Goal: Task Accomplishment & Management: Manage account settings

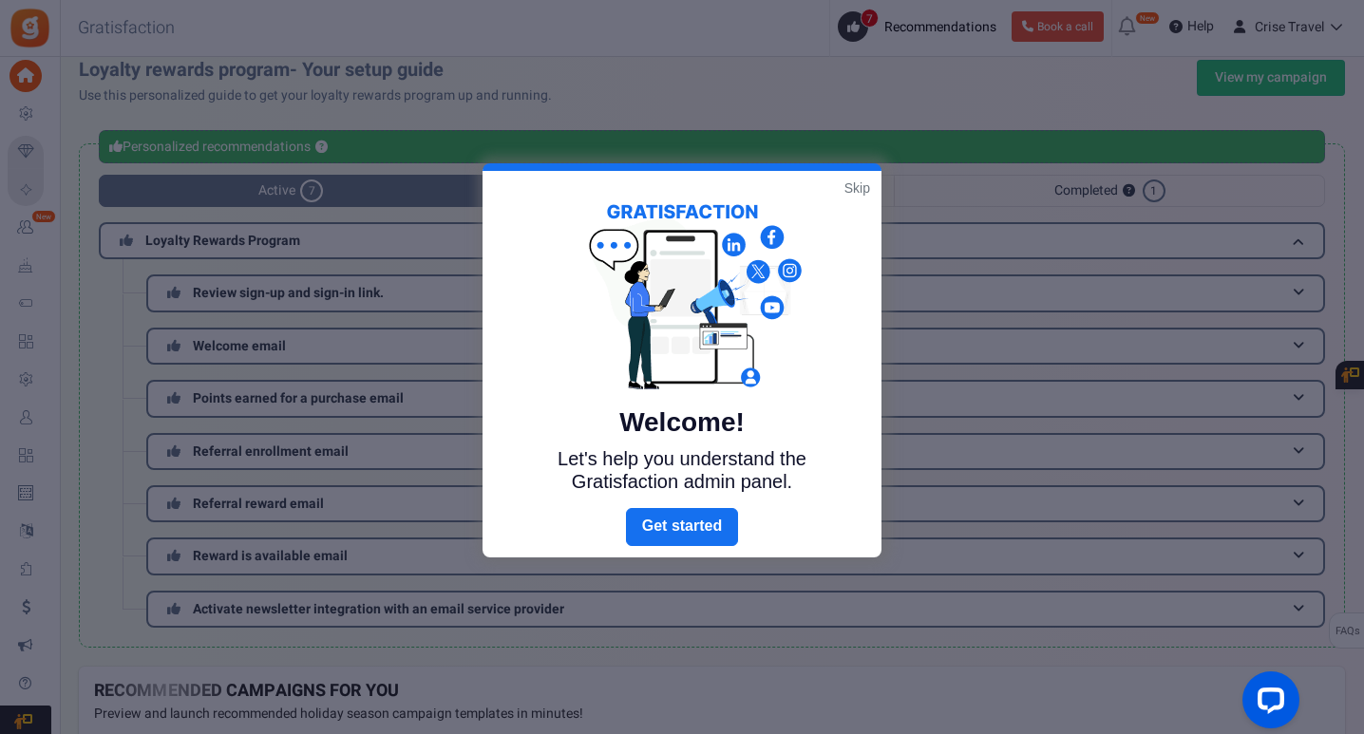
click at [864, 191] on link "Skip" at bounding box center [858, 188] width 26 height 19
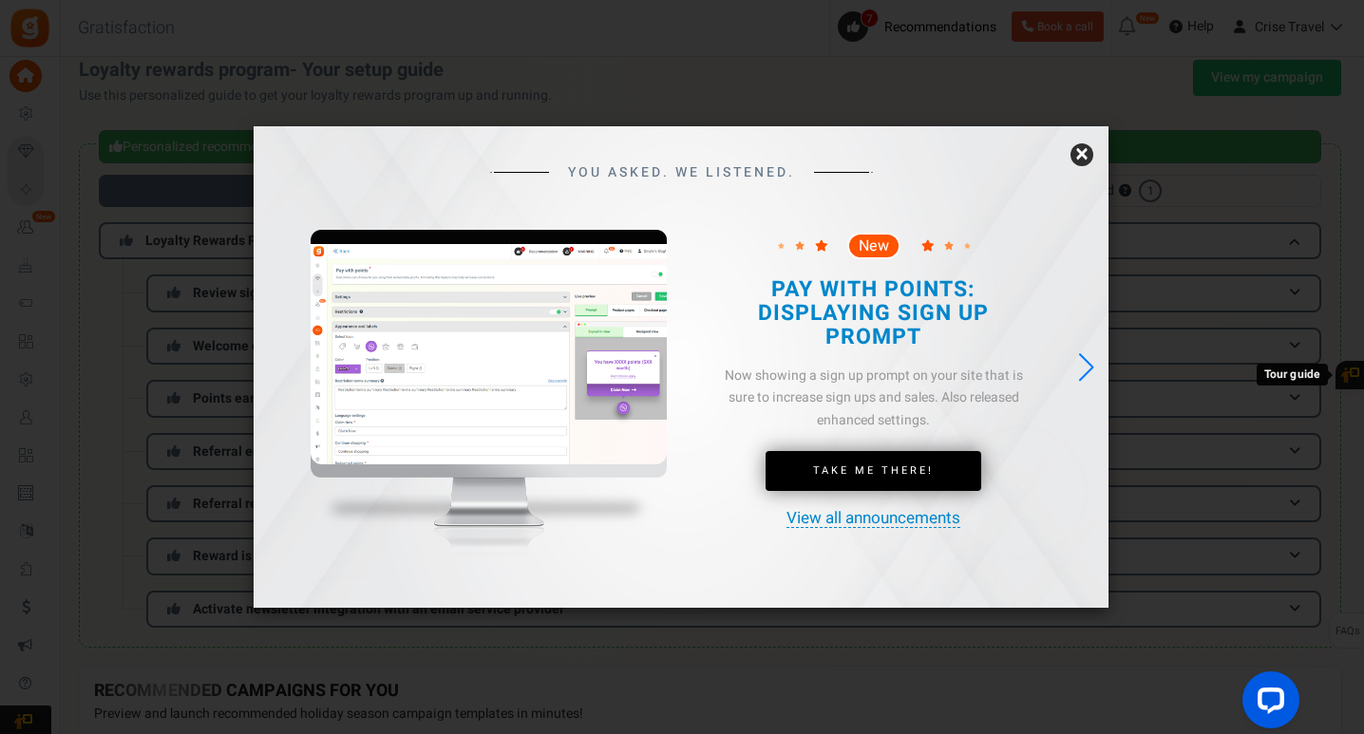
click at [1083, 154] on link "×" at bounding box center [1082, 154] width 23 height 23
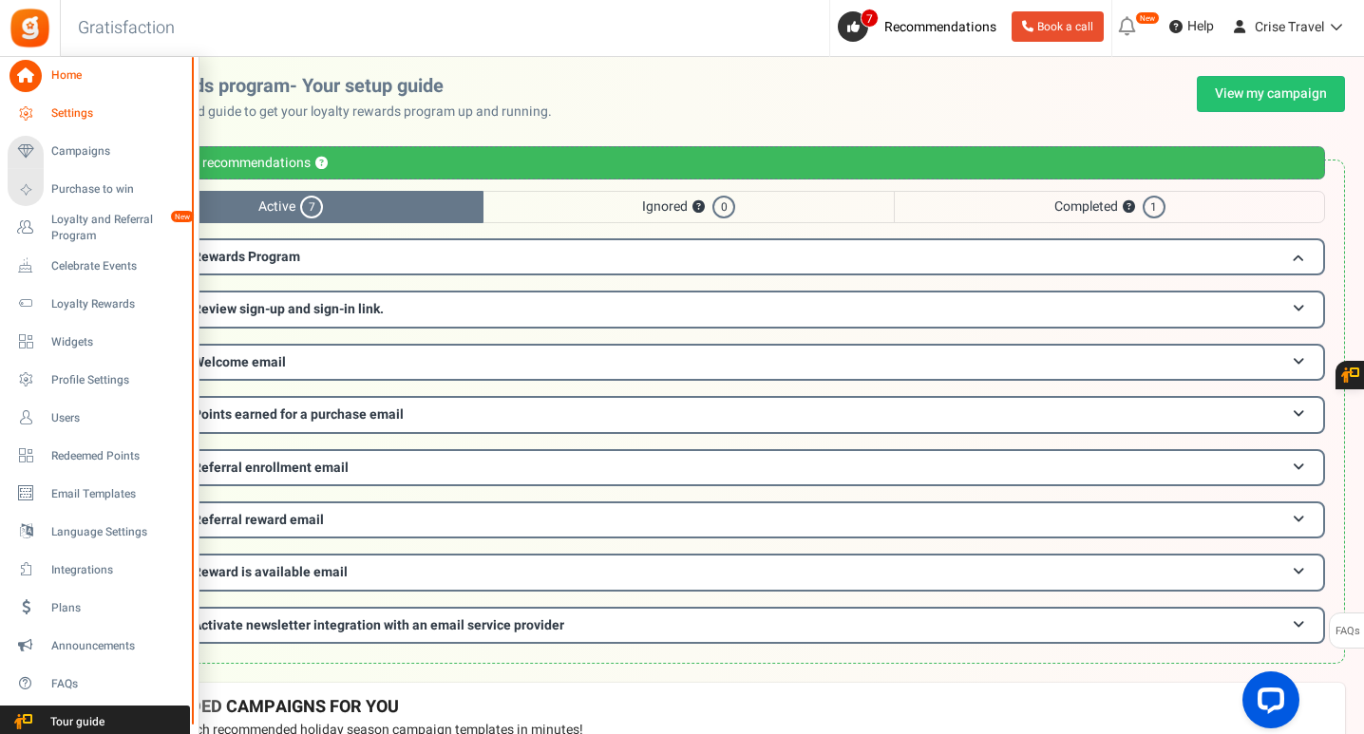
click at [85, 105] on span "Settings" at bounding box center [117, 113] width 133 height 16
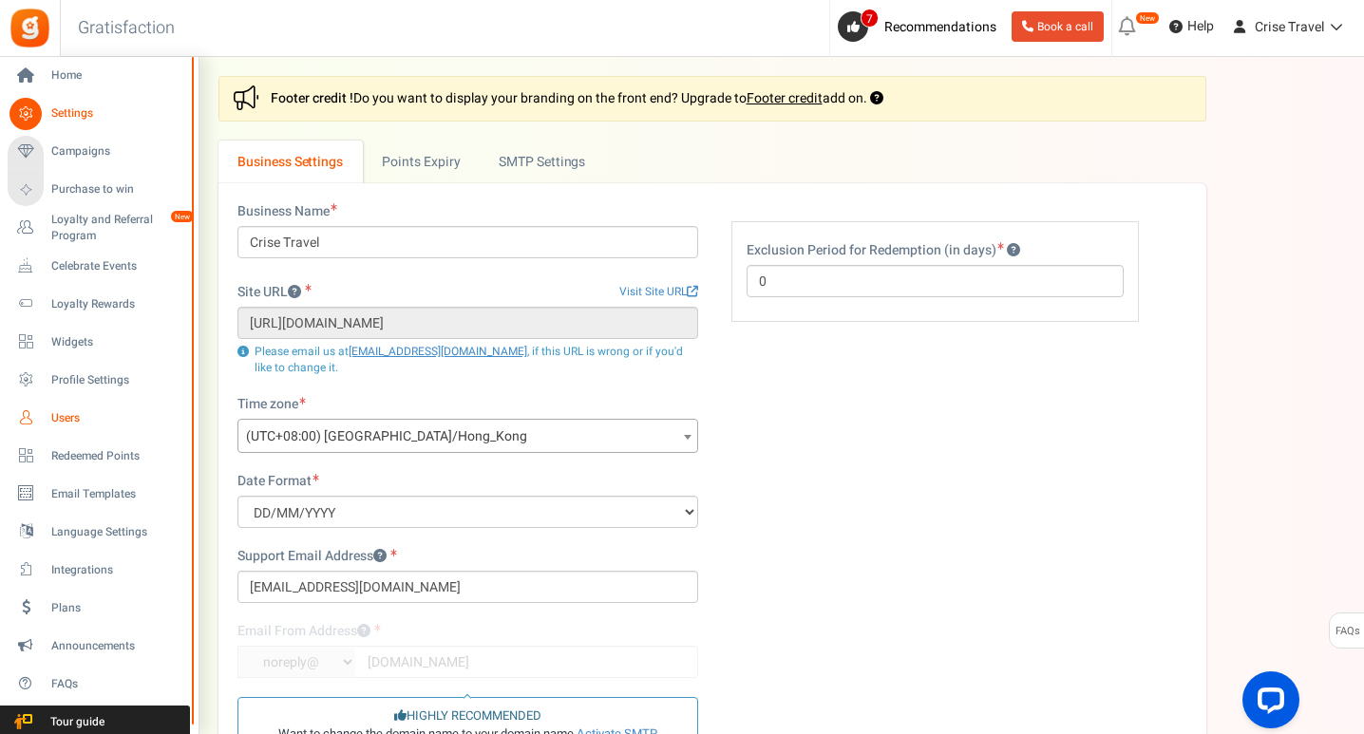
click at [77, 419] on span "Users" at bounding box center [117, 418] width 133 height 16
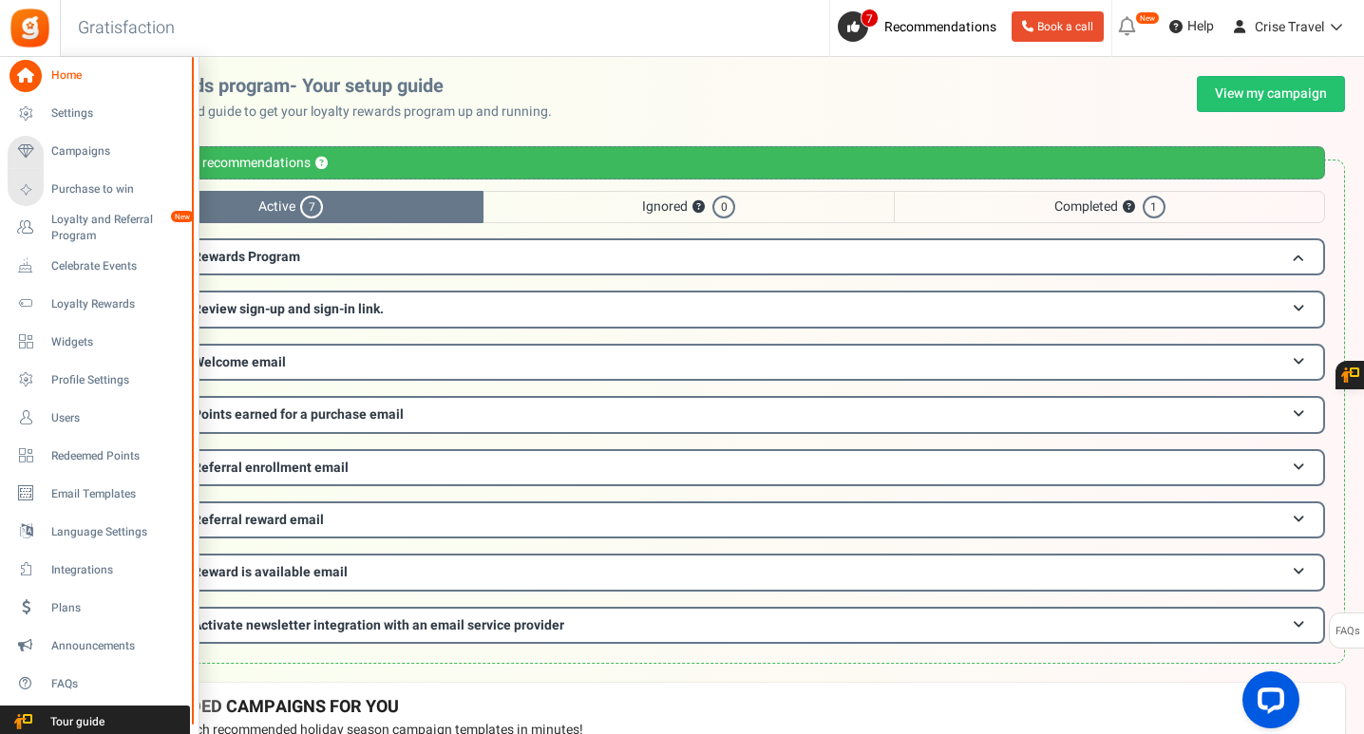
click at [70, 76] on span "Home" at bounding box center [117, 75] width 133 height 16
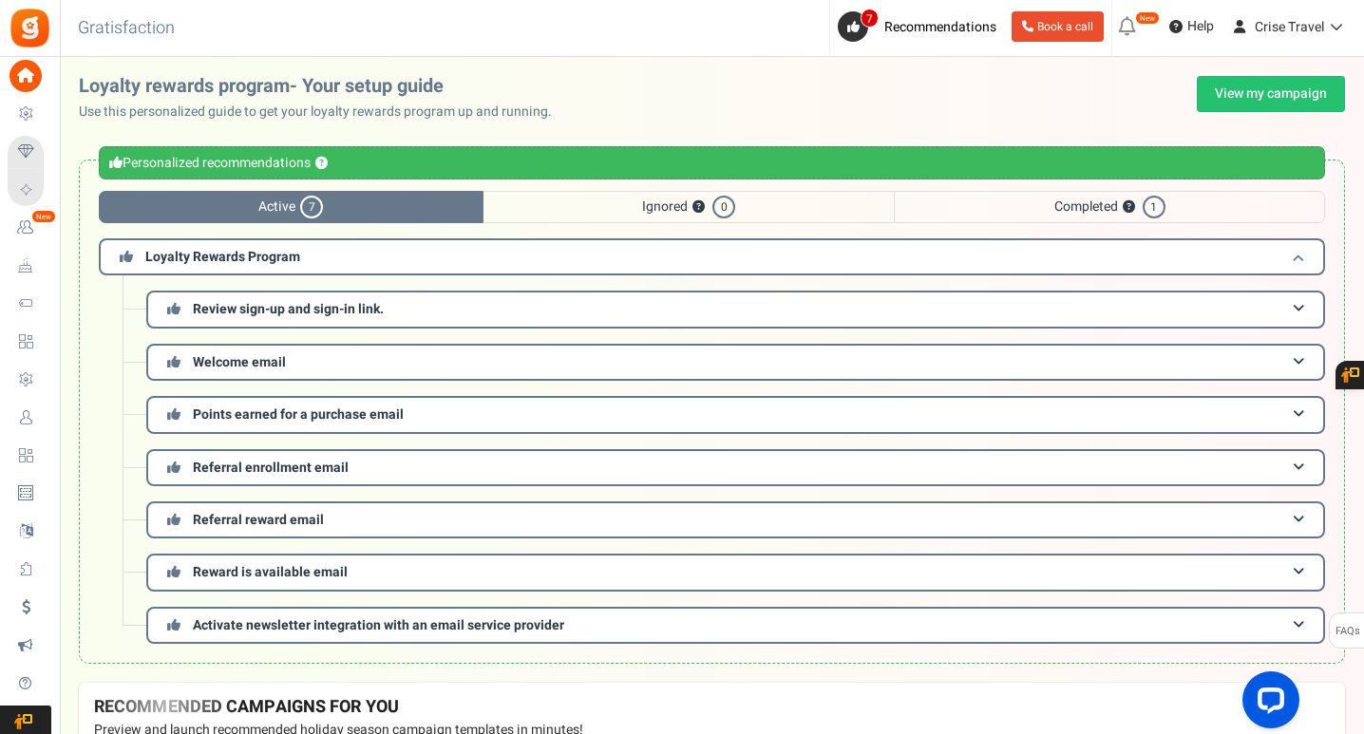
click at [724, 257] on h3 "Loyalty Rewards Program" at bounding box center [712, 256] width 1227 height 37
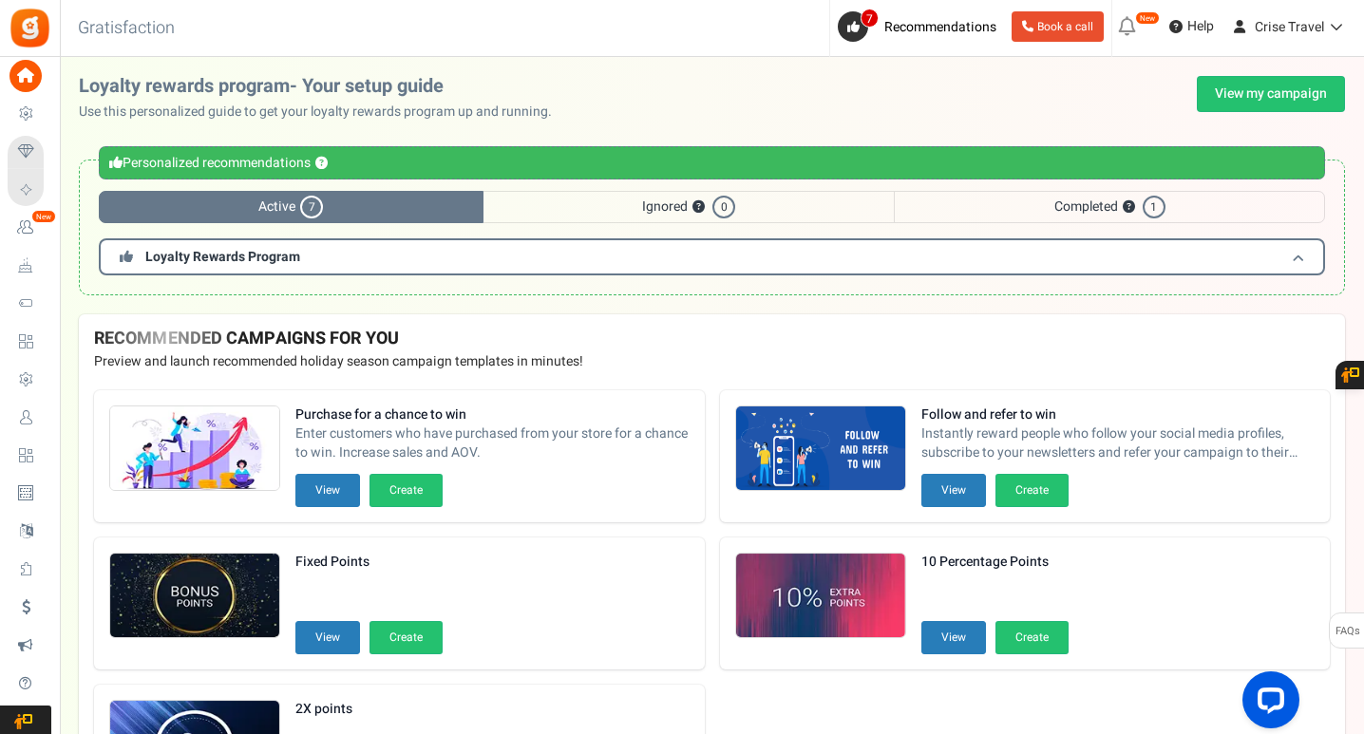
click at [724, 257] on h3 "Loyalty Rewards Program" at bounding box center [712, 256] width 1227 height 37
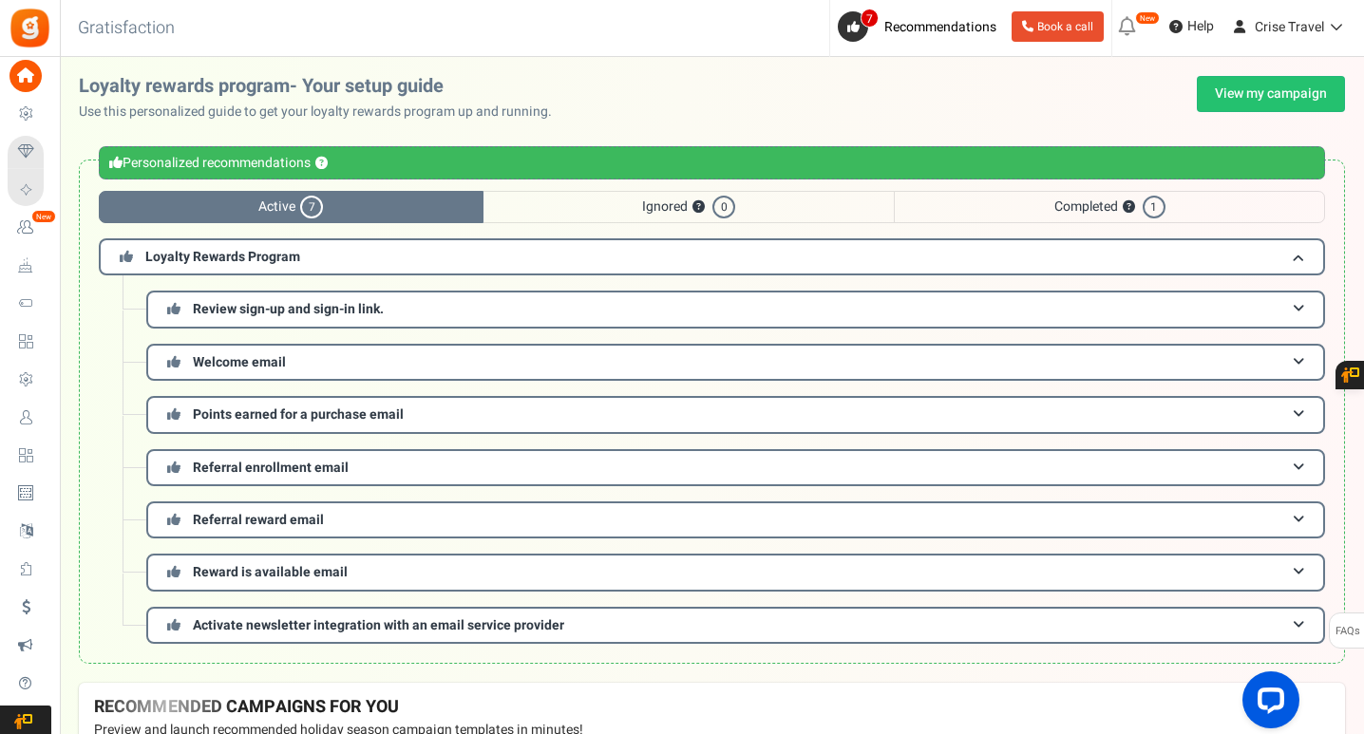
click at [43, 146] on link "Campaigns" at bounding box center [30, 152] width 44 height 32
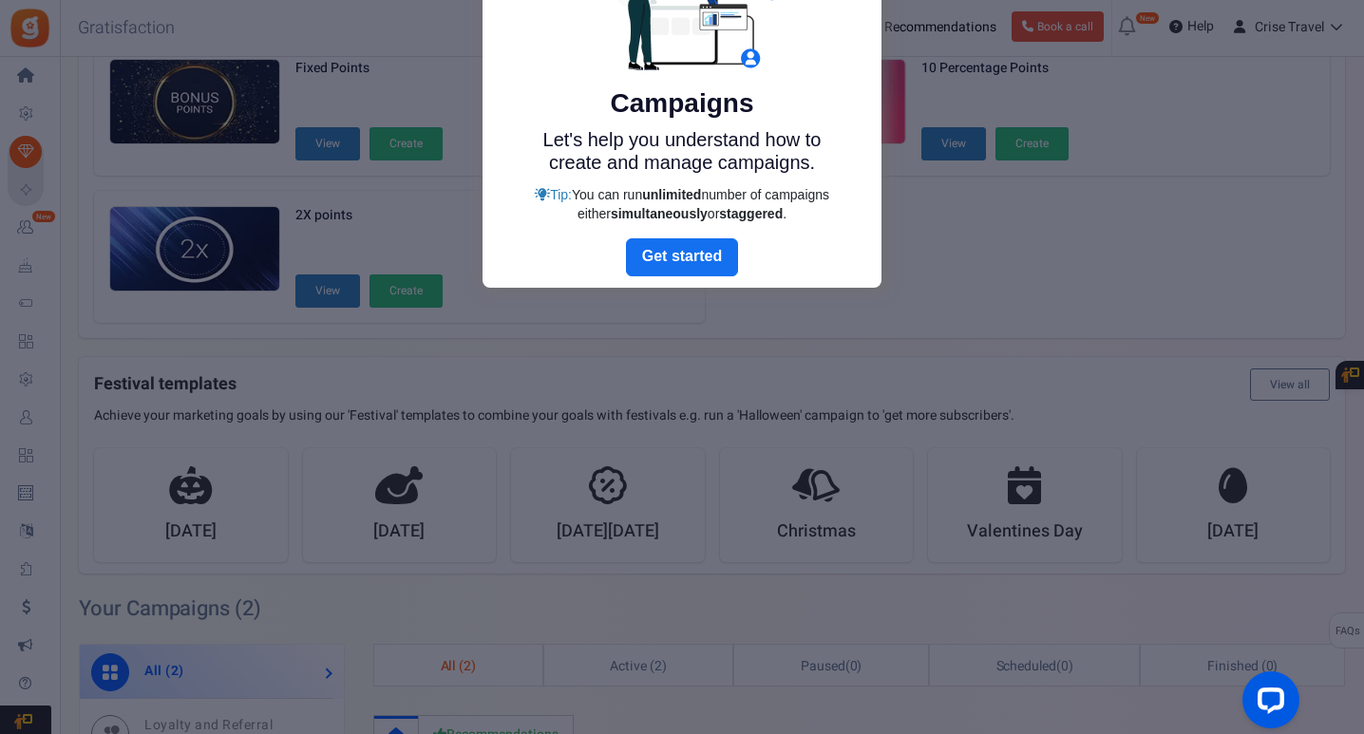
scroll to position [33, 0]
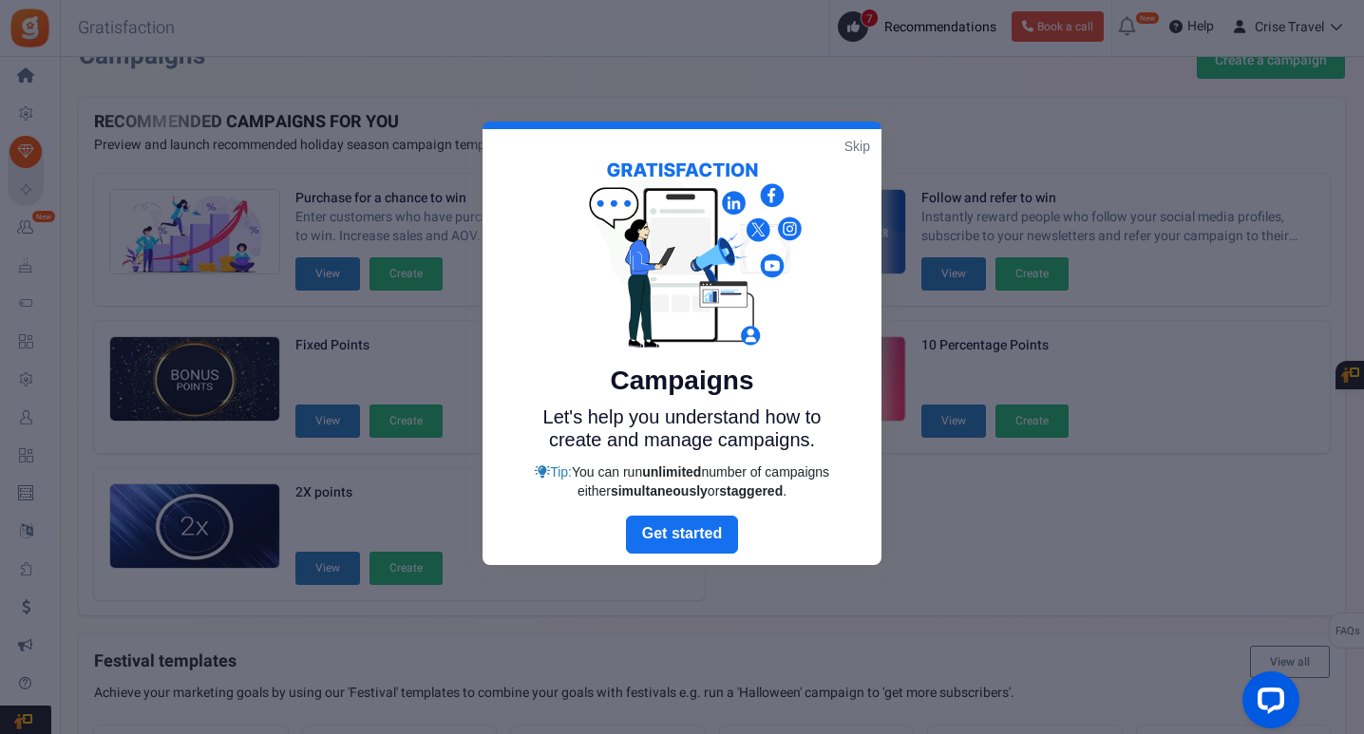
click at [855, 153] on link "Skip" at bounding box center [858, 146] width 26 height 19
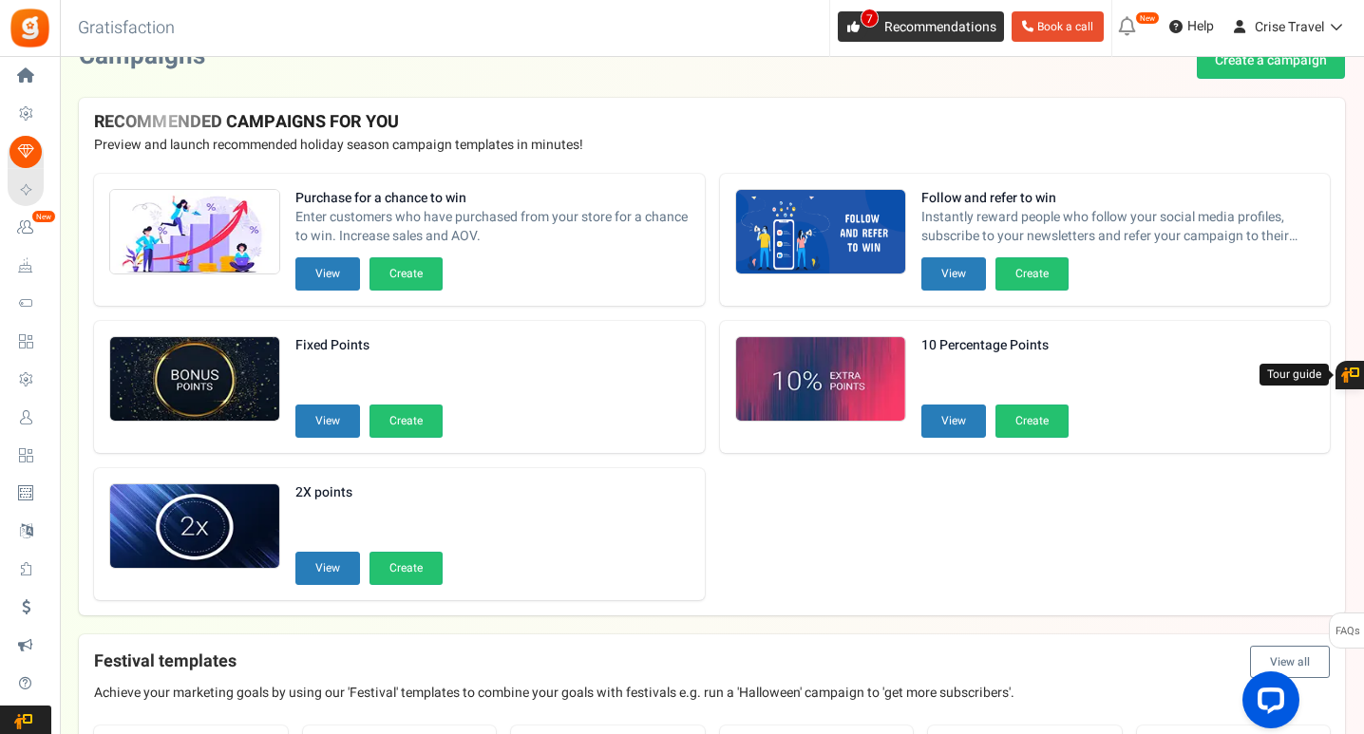
click at [839, 26] on span "7" at bounding box center [853, 26] width 30 height 30
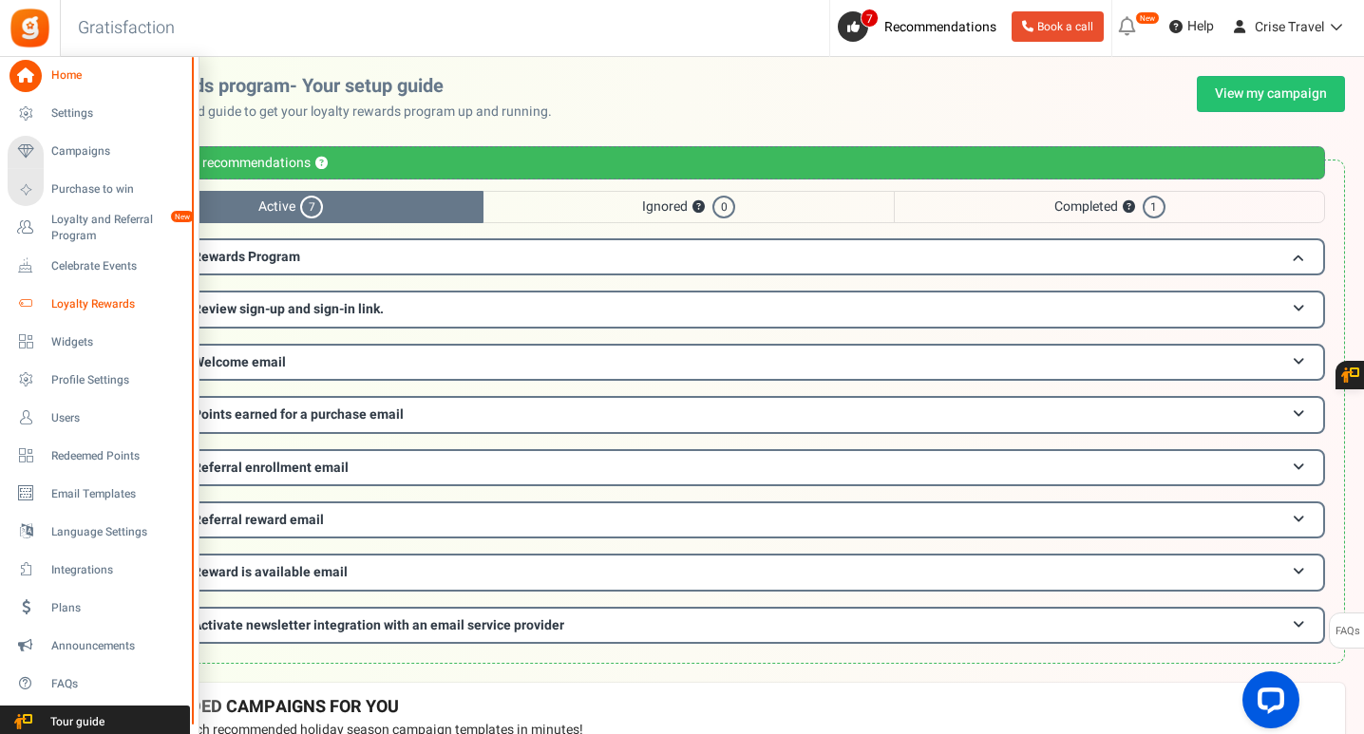
click at [13, 300] on icon at bounding box center [26, 304] width 32 height 32
